Goal: Task Accomplishment & Management: Use online tool/utility

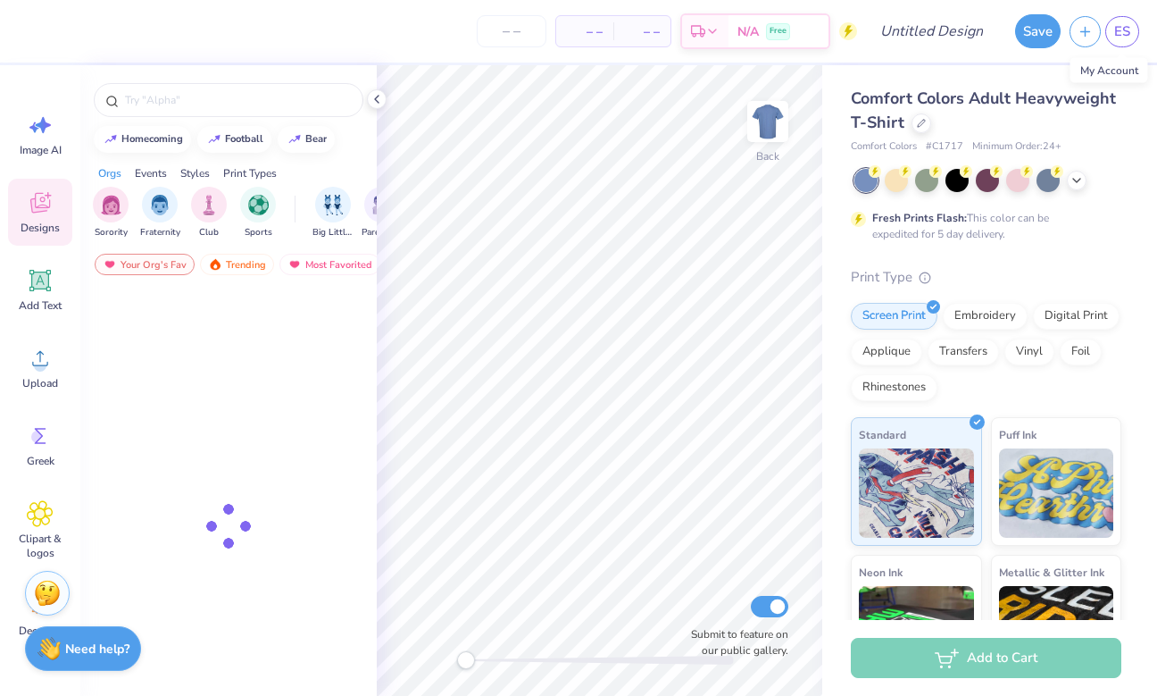
click at [1127, 37] on span "ES" at bounding box center [1123, 31] width 16 height 21
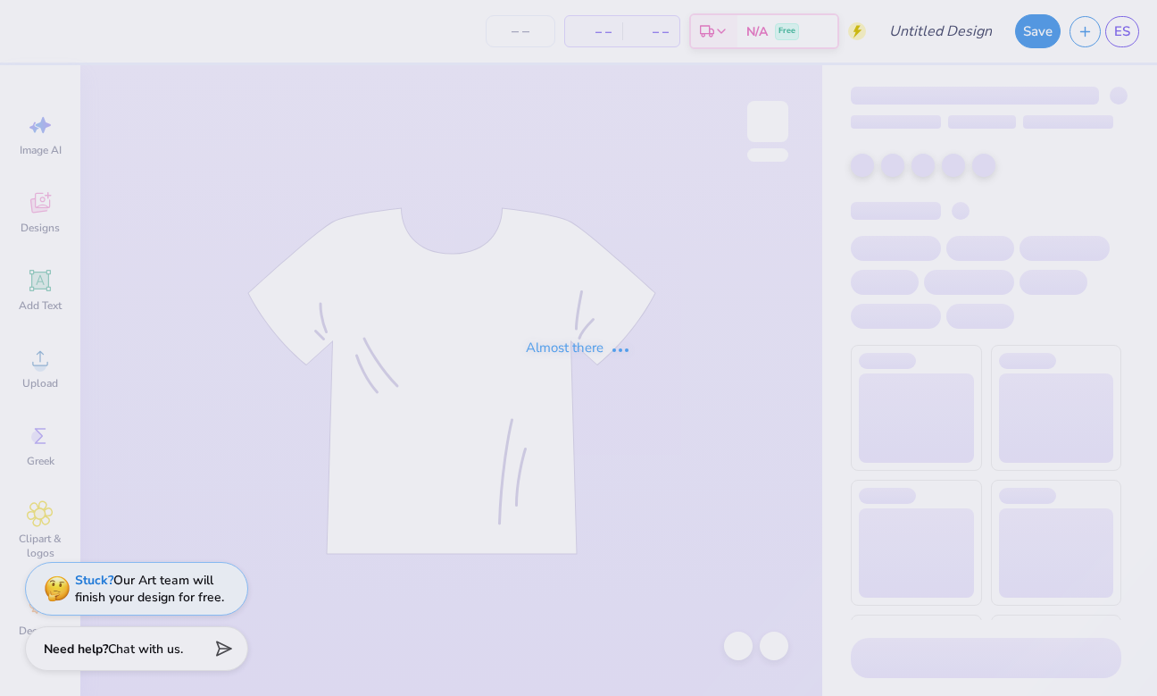
type input "Hockey!"
type input "24"
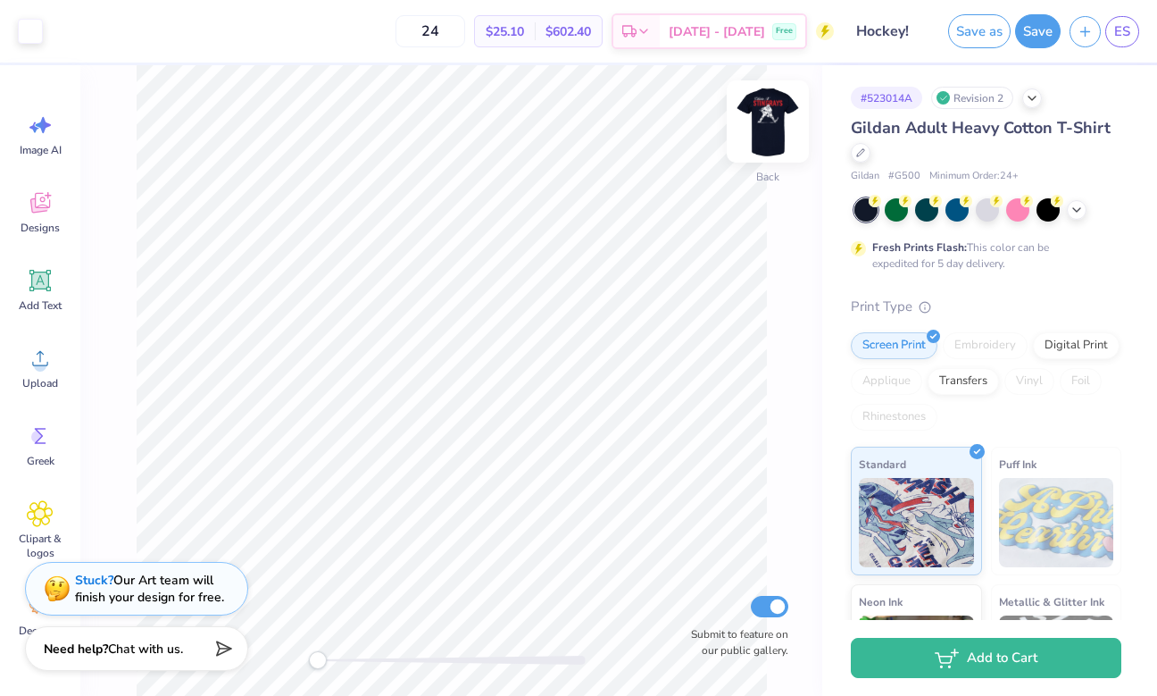
click at [764, 134] on img at bounding box center [767, 121] width 71 height 71
